Goal: Task Accomplishment & Management: Manage account settings

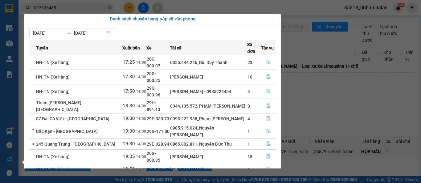
scroll to position [68, 0]
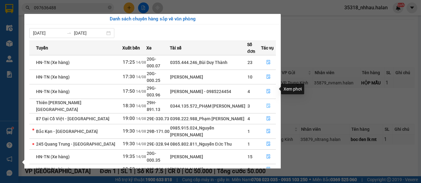
click at [268, 104] on icon "file-done" at bounding box center [269, 106] width 4 height 4
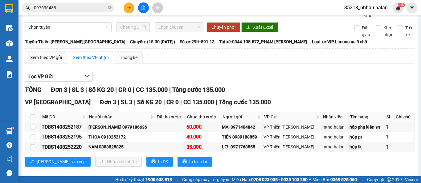
scroll to position [4, 0]
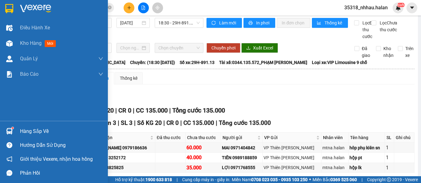
click at [12, 127] on sup at bounding box center [13, 128] width 2 height 2
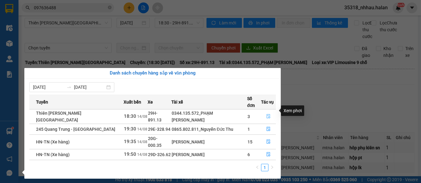
click at [264, 111] on button "button" at bounding box center [269, 116] width 14 height 10
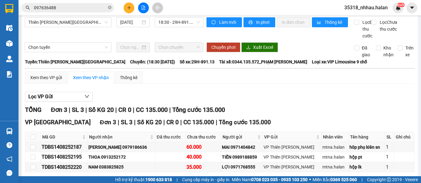
scroll to position [0, 0]
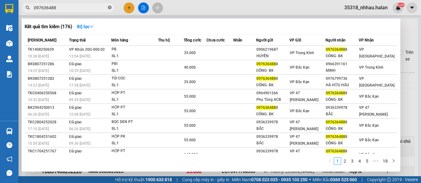
click at [110, 7] on icon "close-circle" at bounding box center [110, 8] width 4 height 4
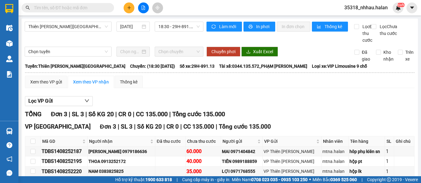
click at [103, 8] on input "text" at bounding box center [70, 7] width 73 height 7
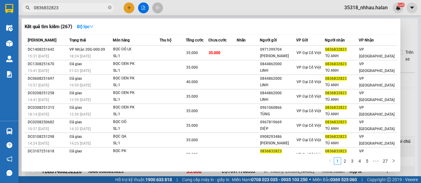
type input "0836832823"
click at [109, 6] on span at bounding box center [110, 8] width 4 height 6
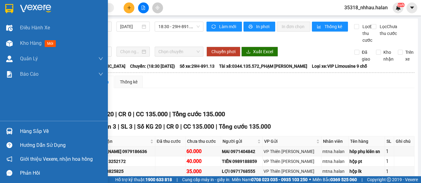
click at [19, 130] on div "Hàng sắp về" at bounding box center [54, 131] width 108 height 14
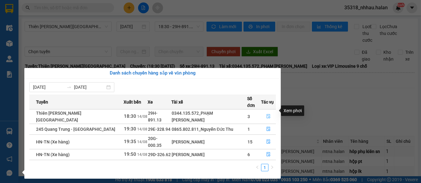
click at [271, 111] on button "button" at bounding box center [269, 116] width 14 height 10
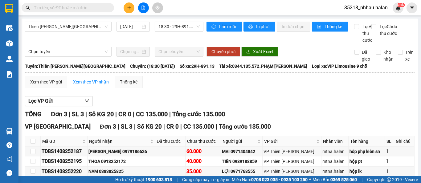
drag, startPoint x: 370, startPoint y: 113, endPoint x: 358, endPoint y: 112, distance: 11.2
click at [368, 113] on div "Lọc VP Gửi TỔNG Đơn 3 | SL 3 | Số KG 20 | CR 0 | CC 135.000 | Tổng cước 135.00…" at bounding box center [220, 146] width 390 height 106
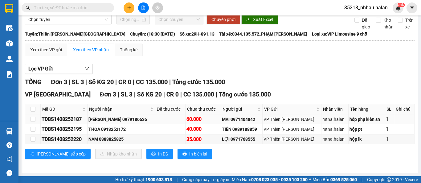
scroll to position [38, 0]
click at [99, 9] on input "text" at bounding box center [70, 7] width 73 height 7
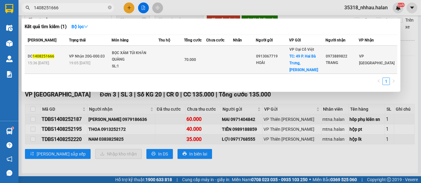
type input "1408251666"
click at [256, 51] on td at bounding box center [244, 60] width 23 height 28
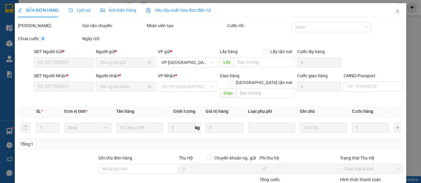
type input "0913067719"
type input "HOÀI"
checkbox input "true"
type input "49 P. [GEOGRAPHIC_DATA], [GEOGRAPHIC_DATA], [GEOGRAPHIC_DATA], [GEOGRAPHIC_DATA…"
type input "35.000"
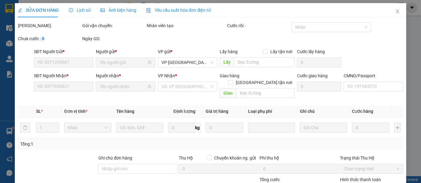
type input "0973889822"
type input "TRANG"
type input "LẤY HÀNG CHO CHỊ [PERSON_NAME] VÀ THU HỘ 70K VỀ VP [GEOGRAPHIC_DATA]"
type input "70.000"
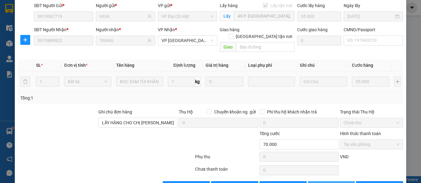
scroll to position [59, 0]
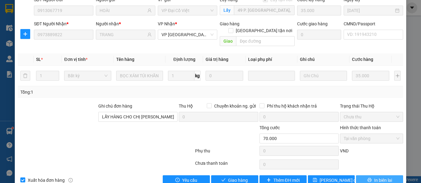
click at [375, 176] on span "In biên lai" at bounding box center [384, 179] width 18 height 7
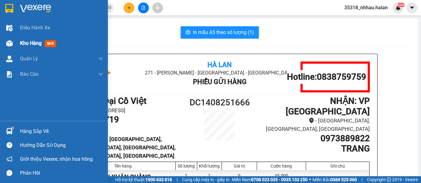
click at [5, 41] on div at bounding box center [9, 43] width 11 height 11
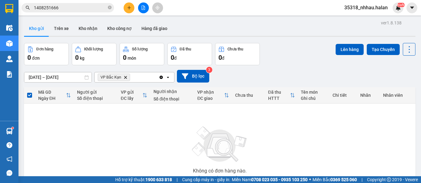
click at [125, 78] on icon "VP Bắc Kạn, close by backspace" at bounding box center [125, 77] width 3 height 3
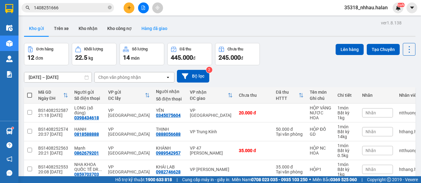
click at [152, 29] on button "Hàng đã giao" at bounding box center [155, 28] width 36 height 15
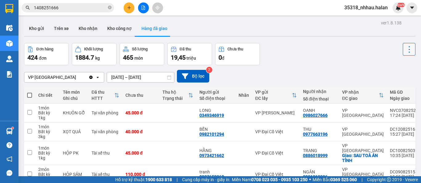
click at [405, 48] on icon at bounding box center [409, 49] width 9 height 9
click at [392, 64] on span "Làm mới" at bounding box center [395, 66] width 17 height 6
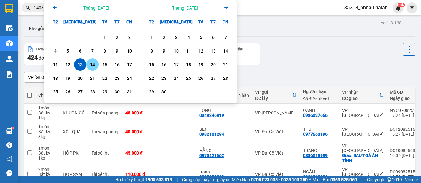
click at [93, 64] on div "14" at bounding box center [92, 64] width 9 height 7
click at [91, 64] on div "14" at bounding box center [92, 64] width 9 height 7
type input "[DATE] – [DATE]"
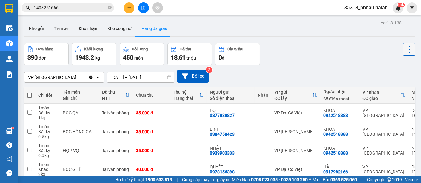
click at [405, 48] on icon at bounding box center [409, 49] width 9 height 9
click at [395, 67] on span "Làm mới" at bounding box center [395, 66] width 17 height 6
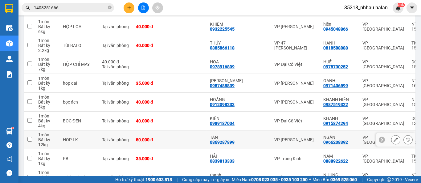
scroll to position [1840, 0]
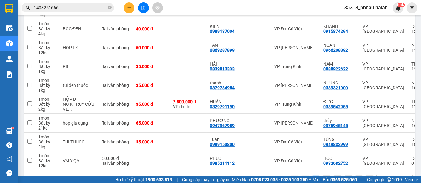
click at [323, 175] on button "2" at bounding box center [326, 179] width 9 height 9
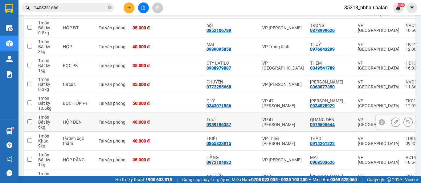
scroll to position [1845, 0]
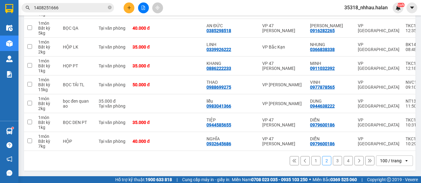
click at [333, 158] on button "3" at bounding box center [337, 160] width 9 height 9
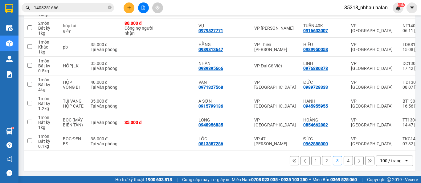
click at [345, 161] on button "4" at bounding box center [348, 160] width 9 height 9
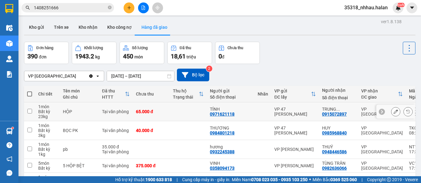
scroll to position [0, 0]
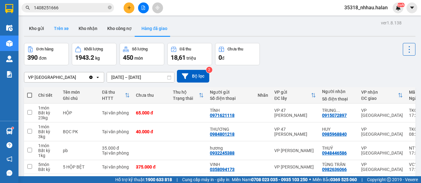
click at [59, 31] on button "Trên xe" at bounding box center [61, 28] width 25 height 15
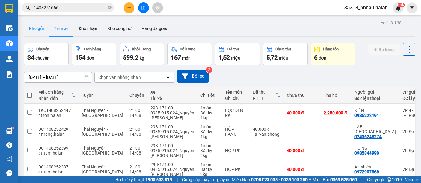
click at [35, 29] on button "Kho gửi" at bounding box center [36, 28] width 25 height 15
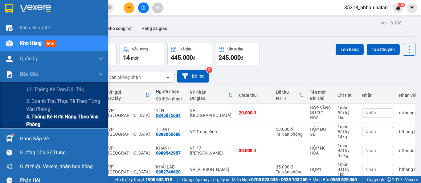
click at [48, 119] on span "4. Thống kê đơn hàng theo văn phòng" at bounding box center [64, 120] width 77 height 15
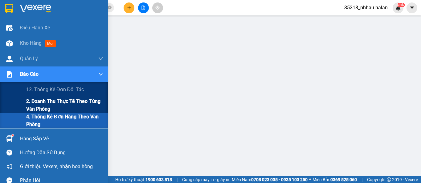
click at [72, 97] on span "2. Doanh thu thực tế theo từng văn phòng" at bounding box center [64, 104] width 77 height 15
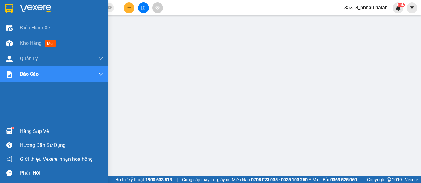
click at [26, 134] on div "Hàng sắp về" at bounding box center [61, 130] width 83 height 9
